Goal: Find specific page/section: Find specific page/section

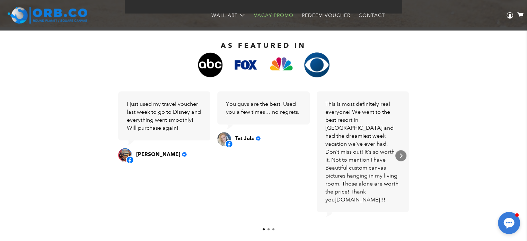
scroll to position [243, 0]
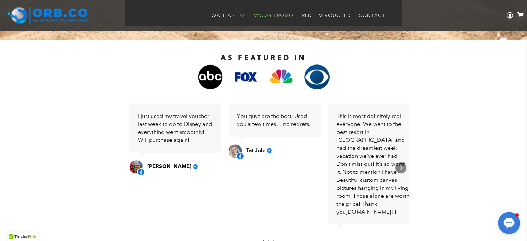
click at [384, 133] on div "This is most definitely real everyone! We went to the best resort in [GEOGRAPHI…" at bounding box center [373, 164] width 75 height 104
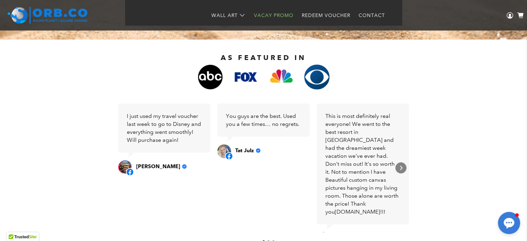
click at [177, 122] on div "I just used my travel voucher last week to go to Disney and everything went smo…" at bounding box center [164, 128] width 75 height 32
click at [403, 168] on icon "Next" at bounding box center [401, 168] width 6 height 6
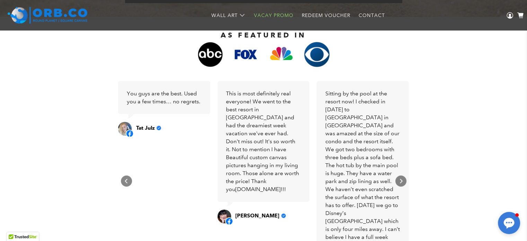
scroll to position [278, 0]
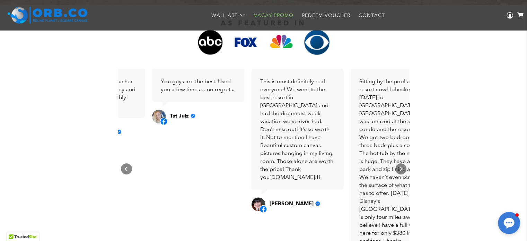
click at [389, 115] on div "Sitting by the pool at the resort now! I checked in [DATE] to [GEOGRAPHIC_DATA]…" at bounding box center [396, 164] width 75 height 175
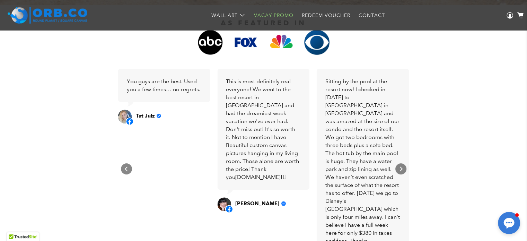
click at [367, 131] on div "Sitting by the pool at the resort now! I checked in [DATE] to [GEOGRAPHIC_DATA]…" at bounding box center [362, 164] width 75 height 175
click at [397, 168] on div "Next" at bounding box center [400, 168] width 11 height 11
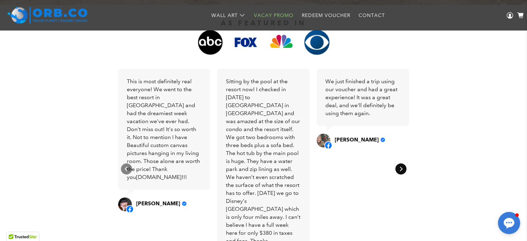
click at [397, 168] on div "Next" at bounding box center [400, 168] width 11 height 11
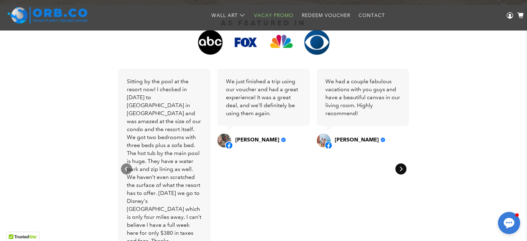
click at [397, 168] on div "Next" at bounding box center [400, 168] width 11 height 11
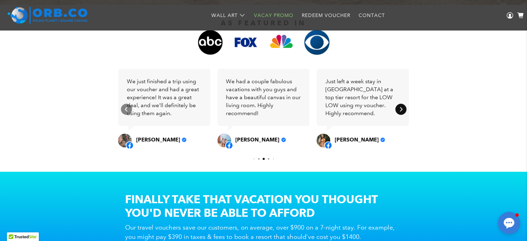
click at [398, 108] on icon "Next" at bounding box center [401, 109] width 6 height 6
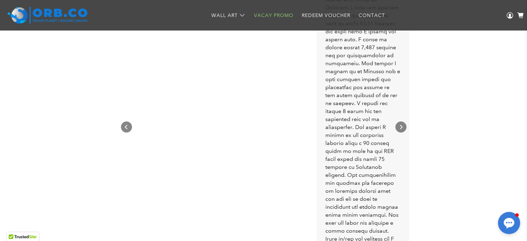
scroll to position [451, 0]
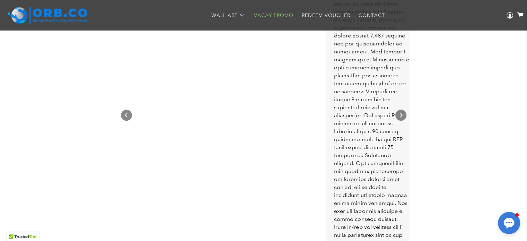
click at [354, 163] on div "Carousel" at bounding box center [371, 111] width 75 height 414
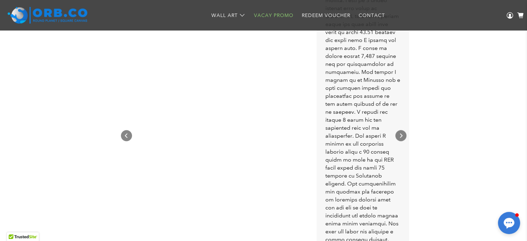
scroll to position [416, 0]
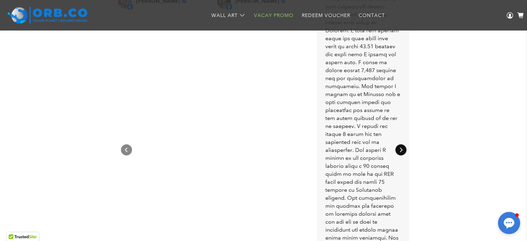
click at [398, 152] on icon "Next" at bounding box center [401, 150] width 6 height 6
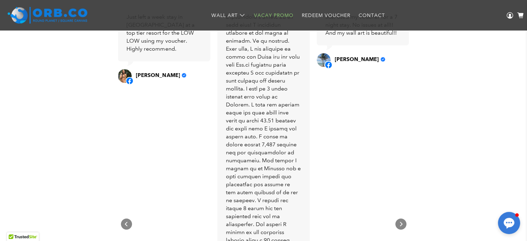
scroll to position [347, 0]
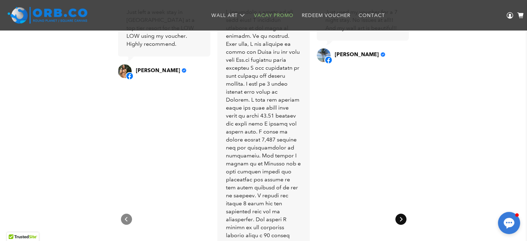
click at [398, 223] on div "Next" at bounding box center [400, 218] width 11 height 11
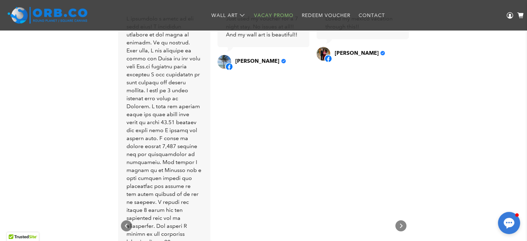
scroll to position [382, 0]
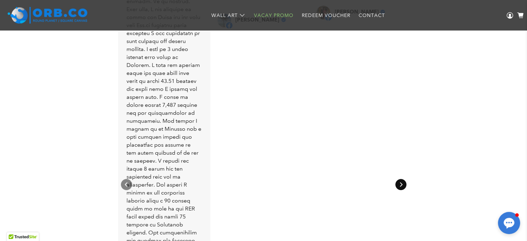
click at [399, 188] on div "Next" at bounding box center [400, 184] width 11 height 11
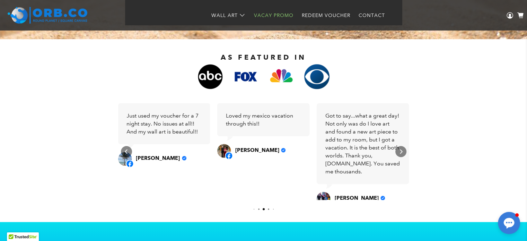
scroll to position [243, 0]
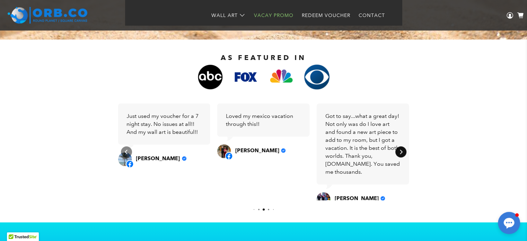
click at [399, 149] on icon "Next" at bounding box center [401, 152] width 6 height 6
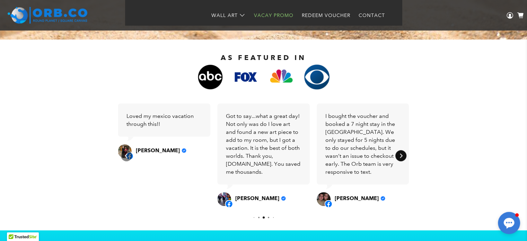
click at [405, 156] on div "Next" at bounding box center [400, 155] width 11 height 11
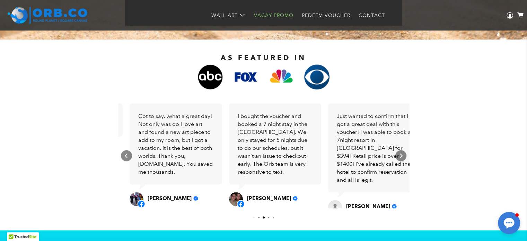
click at [370, 137] on div "Just wanted to confirm that I got a great deal with this voucher! I was able to…" at bounding box center [374, 148] width 75 height 72
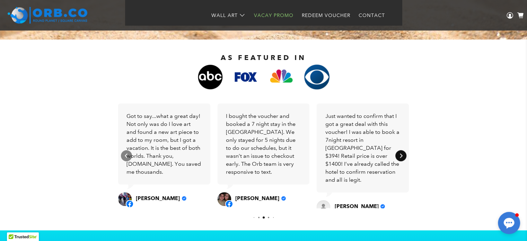
click at [396, 155] on div "Next" at bounding box center [400, 155] width 11 height 11
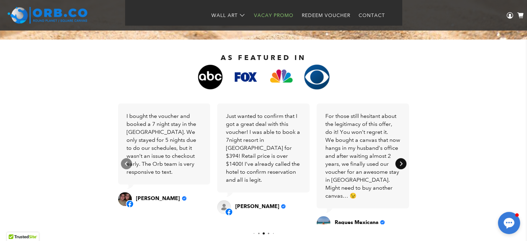
click at [397, 163] on div "Next" at bounding box center [400, 163] width 11 height 11
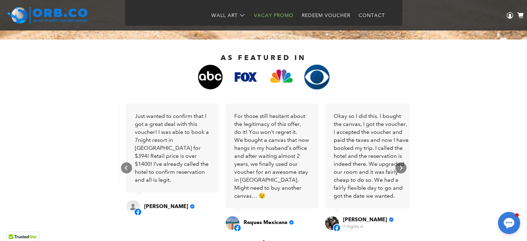
click at [353, 119] on div "Okay so I did this. I bought the canvas, I got the voucher, I accepted the vouc…" at bounding box center [371, 156] width 75 height 88
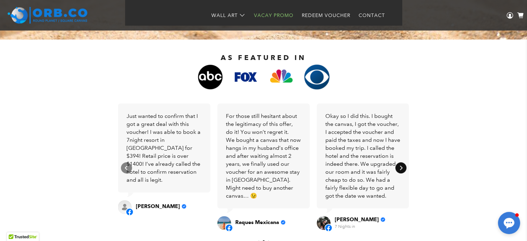
click at [397, 167] on div "Next" at bounding box center [400, 167] width 11 height 11
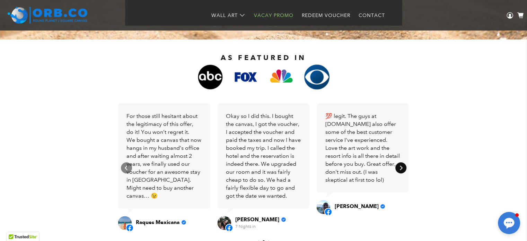
click at [398, 169] on icon "Next" at bounding box center [401, 168] width 6 height 6
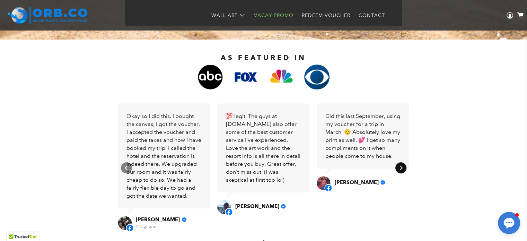
click at [398, 169] on icon "Next" at bounding box center [401, 168] width 6 height 6
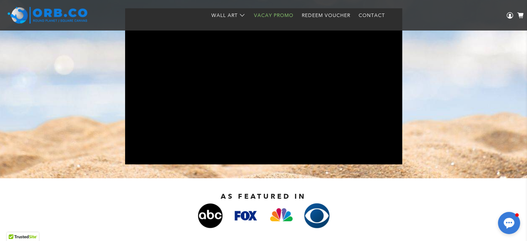
scroll to position [0, 0]
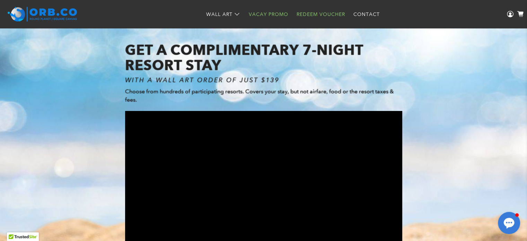
click at [315, 13] on link "Redeem Voucher" at bounding box center [320, 14] width 57 height 18
